Goal: Information Seeking & Learning: Learn about a topic

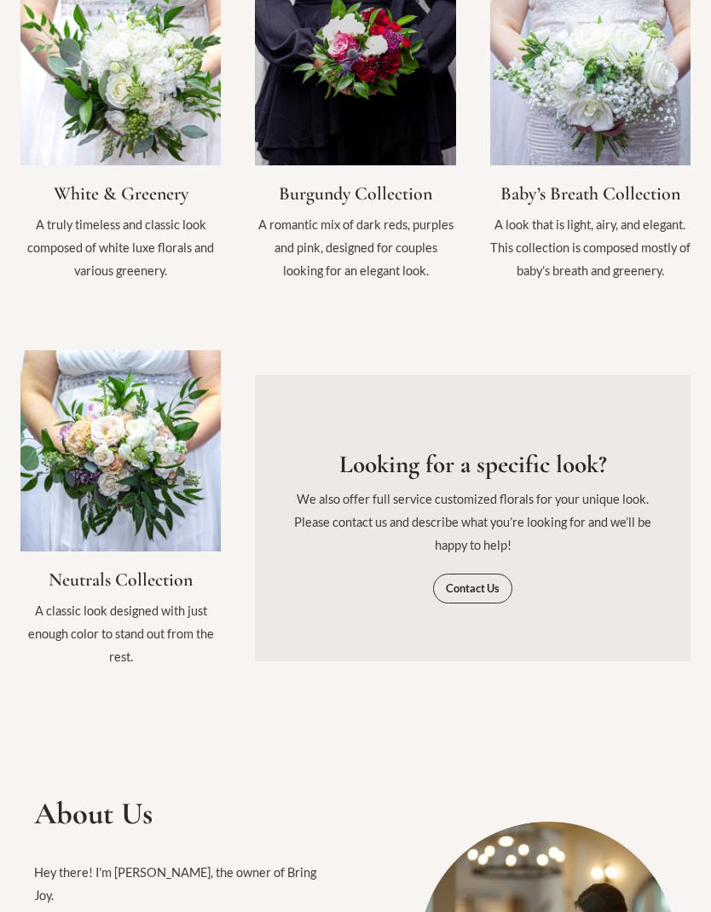
scroll to position [1812, 0]
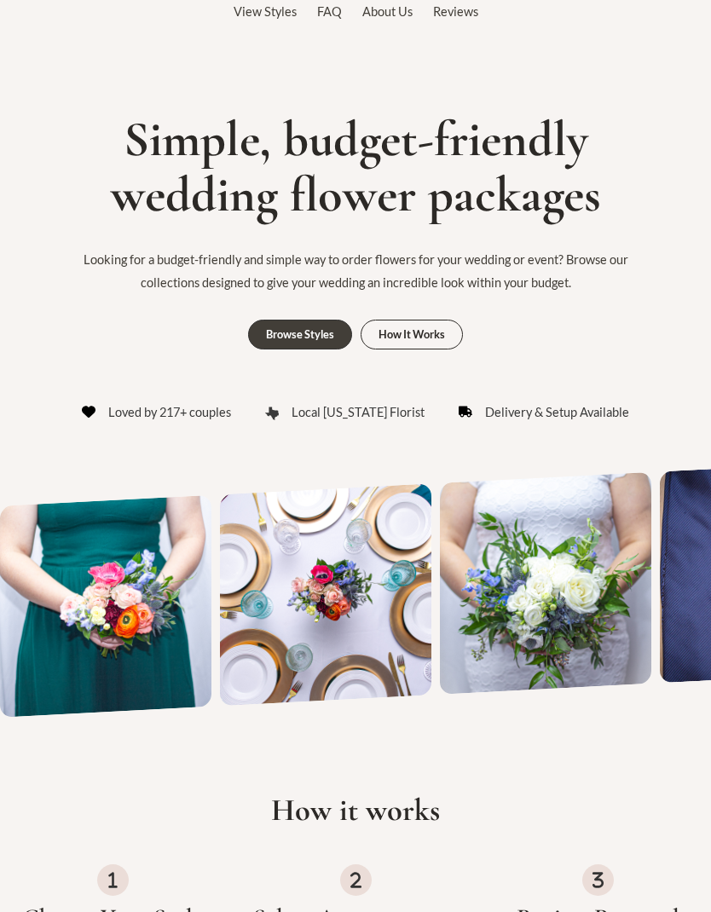
click at [435, 322] on link "How It Works" at bounding box center [411, 335] width 102 height 30
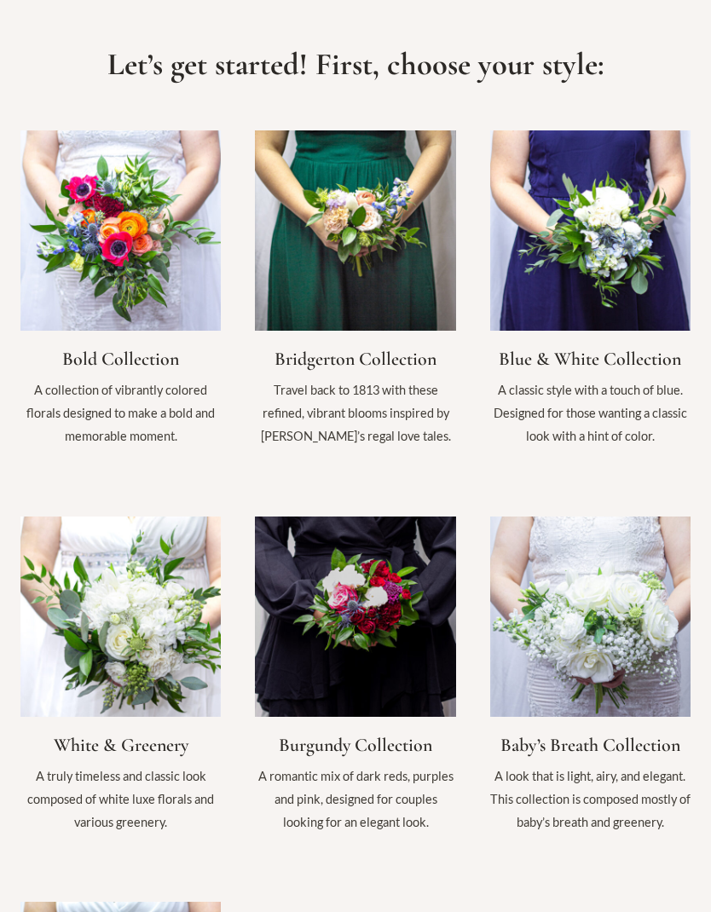
scroll to position [1244, 0]
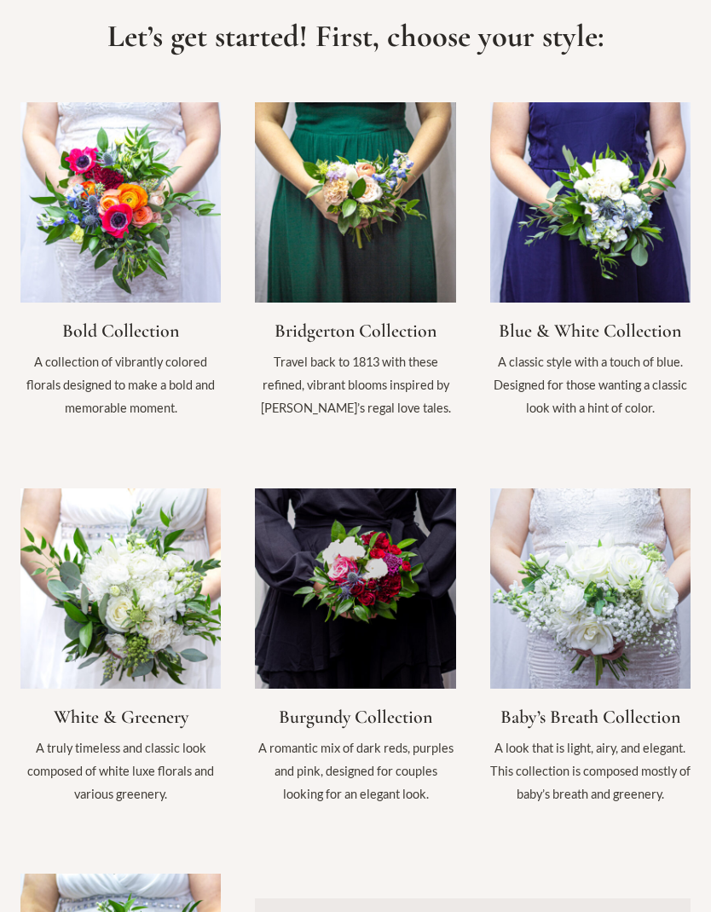
click at [649, 685] on link "Infobox Link" at bounding box center [590, 655] width 200 height 335
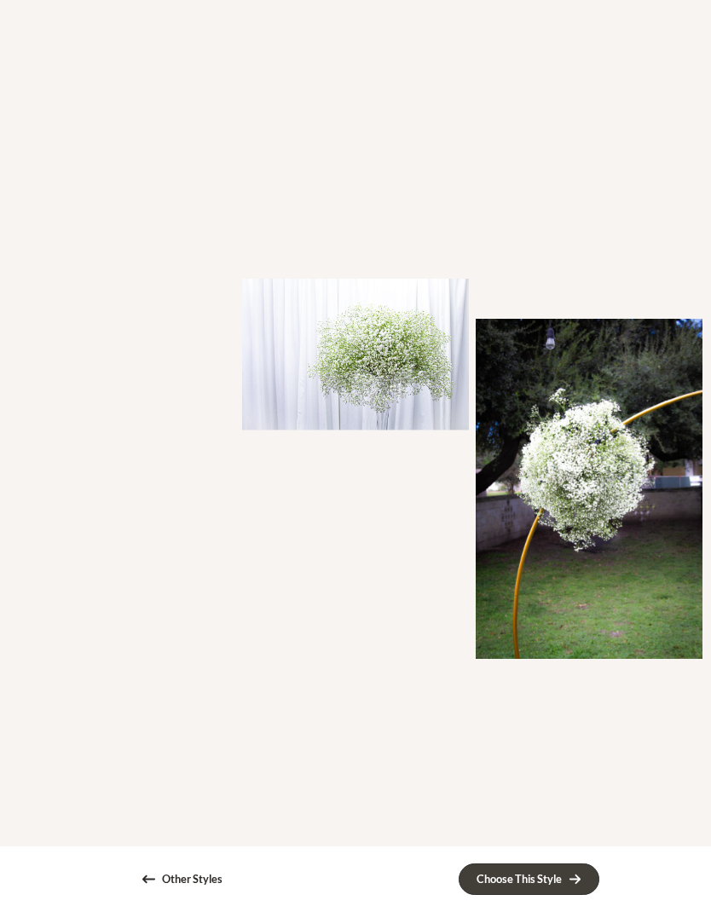
scroll to position [1070, 0]
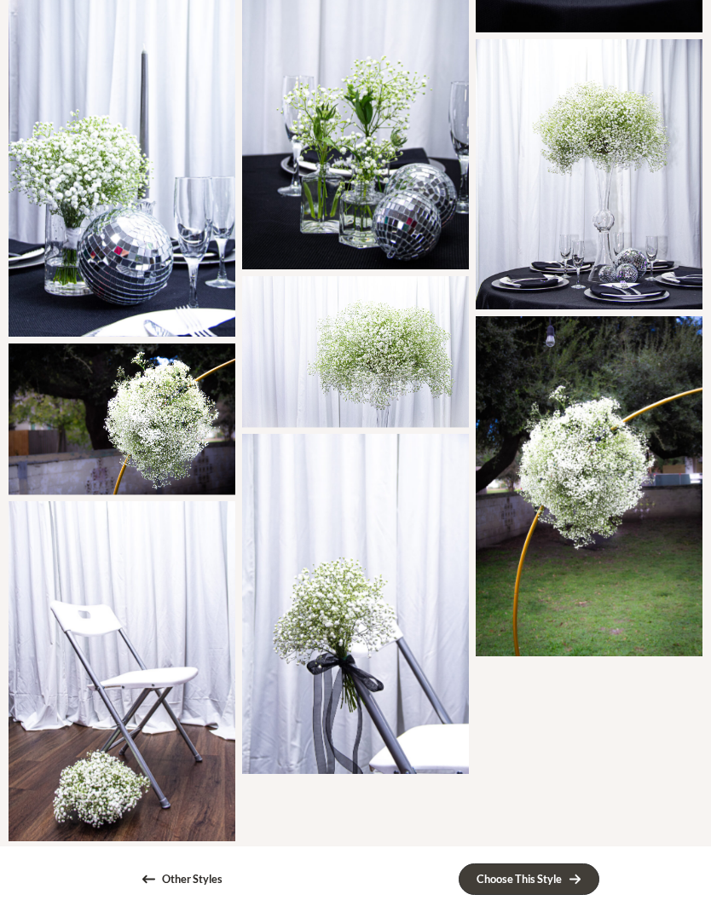
click at [178, 885] on div "Other Styles" at bounding box center [192, 878] width 61 height 11
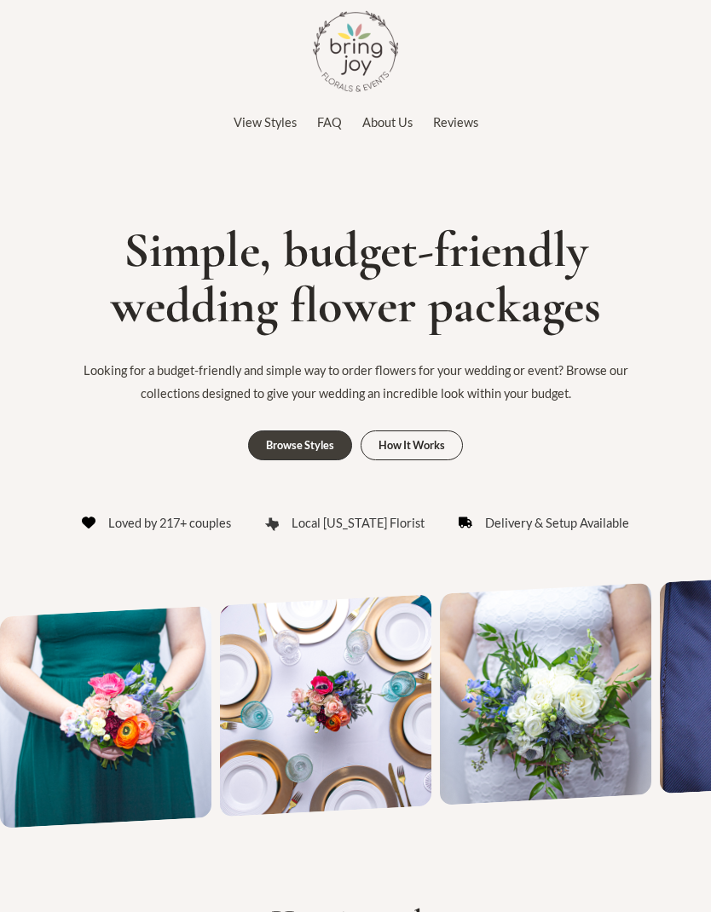
scroll to position [1577, 0]
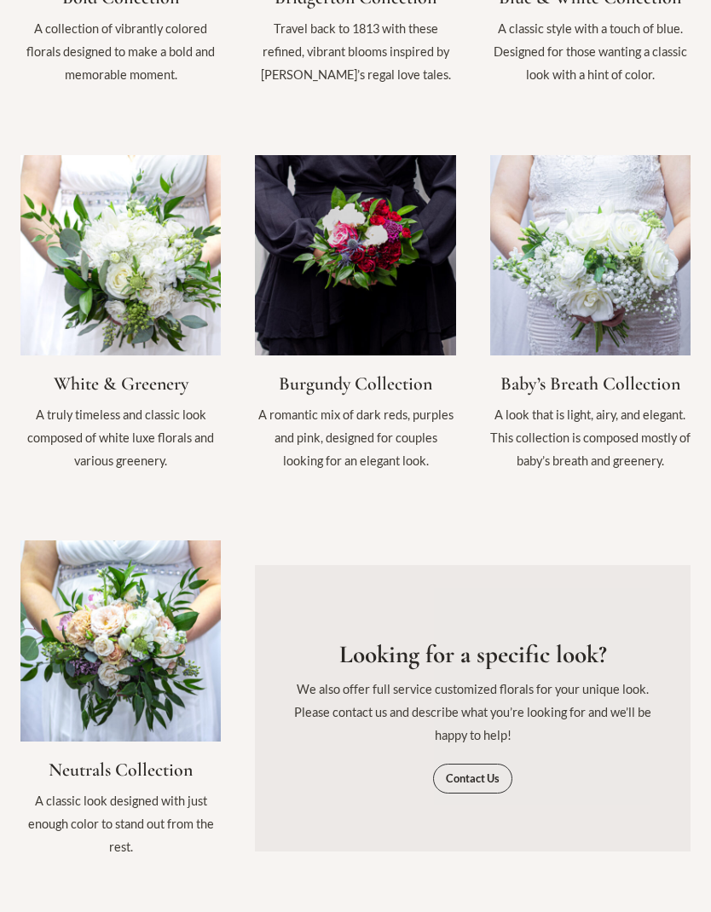
click at [173, 395] on link "Infobox Link" at bounding box center [120, 322] width 200 height 335
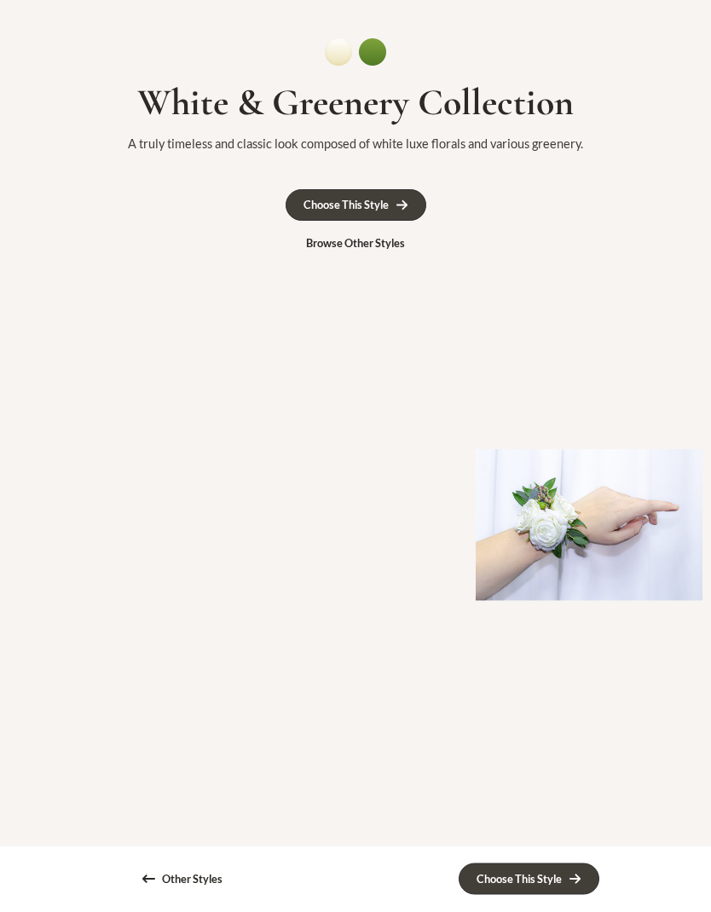
scroll to position [155, 0]
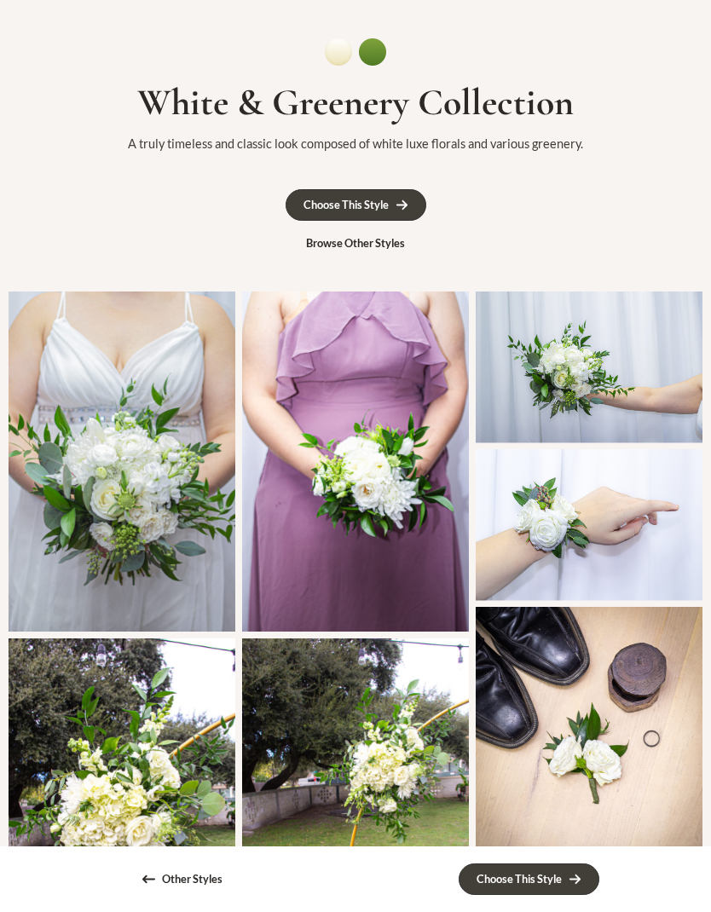
click at [401, 210] on icon at bounding box center [401, 205] width 13 height 13
